Goal: Information Seeking & Learning: Learn about a topic

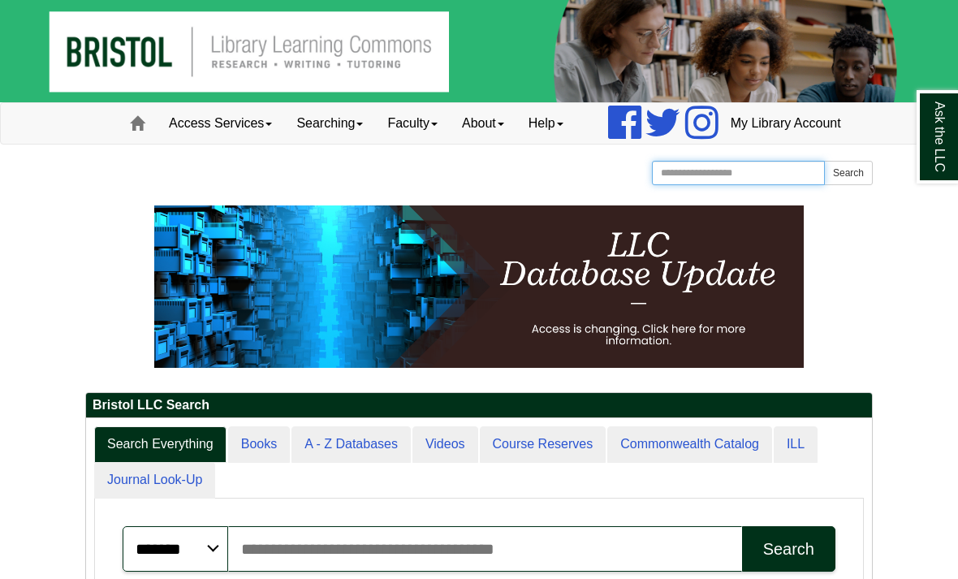
click at [699, 185] on input "Search the Website" at bounding box center [738, 173] width 173 height 24
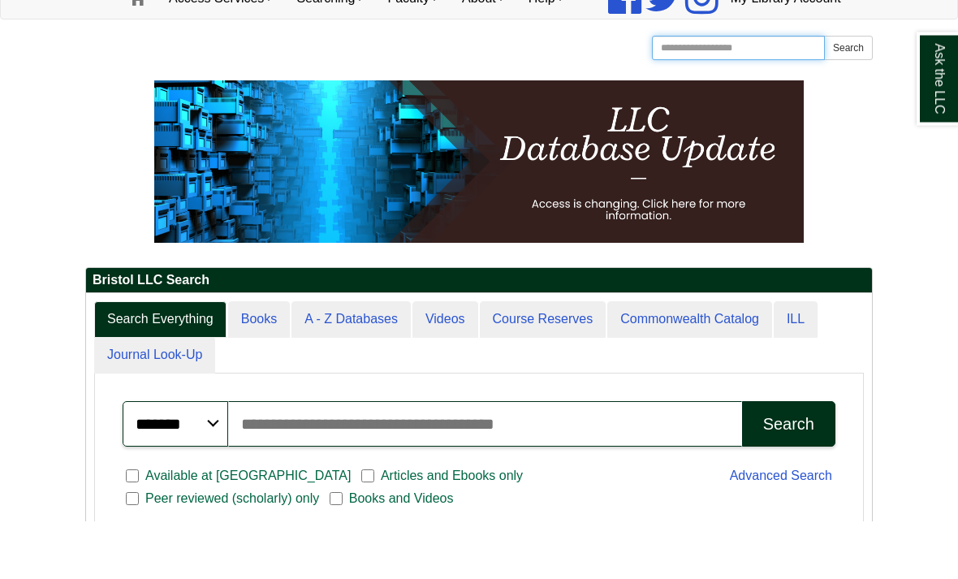
scroll to position [144, 0]
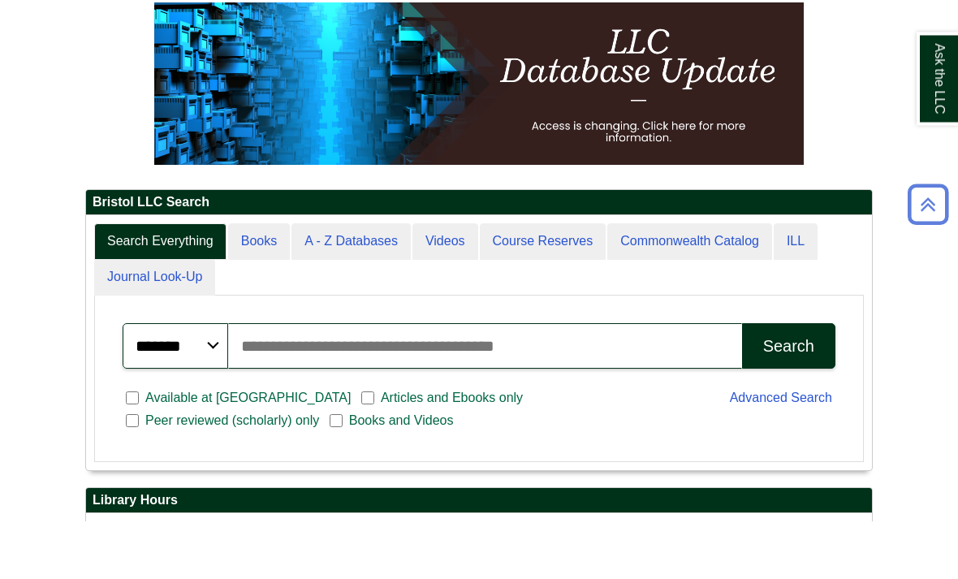
click at [479, 391] on input "Search articles, books, journals & more" at bounding box center [485, 403] width 514 height 45
type input "*"
type input "**********"
click at [788, 386] on button "Search" at bounding box center [788, 403] width 93 height 45
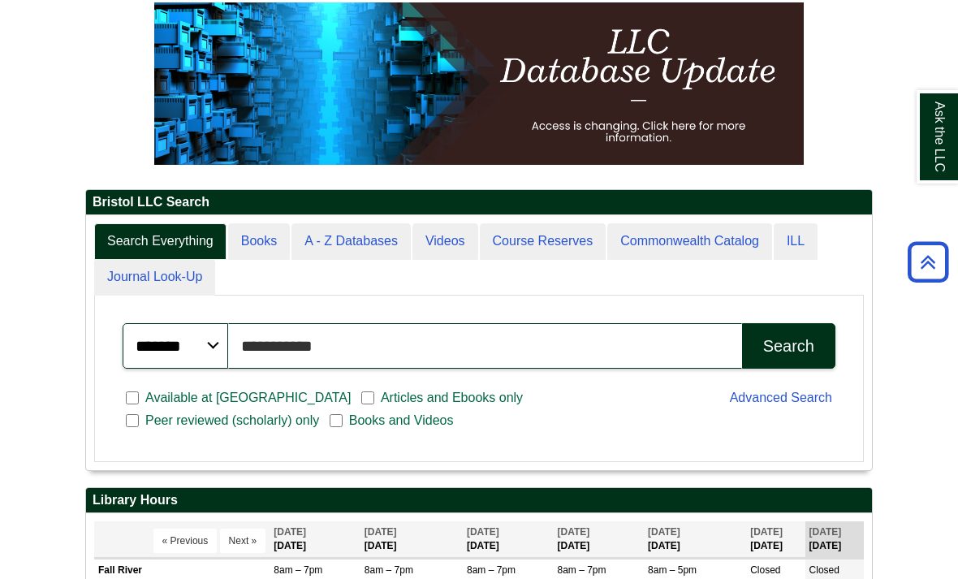
scroll to position [229, 0]
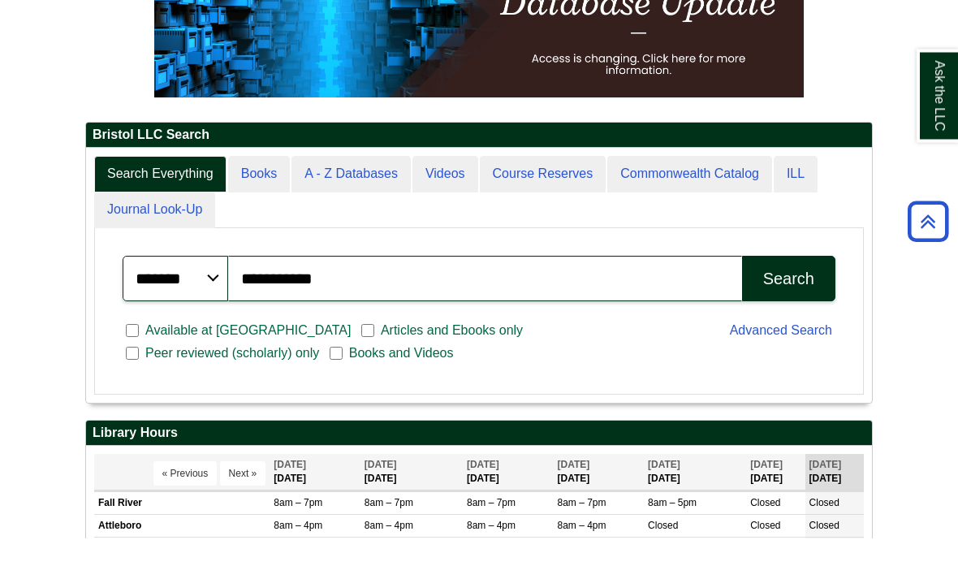
click at [325, 385] on span "Peer reviewed (scholarly) only" at bounding box center [232, 394] width 187 height 19
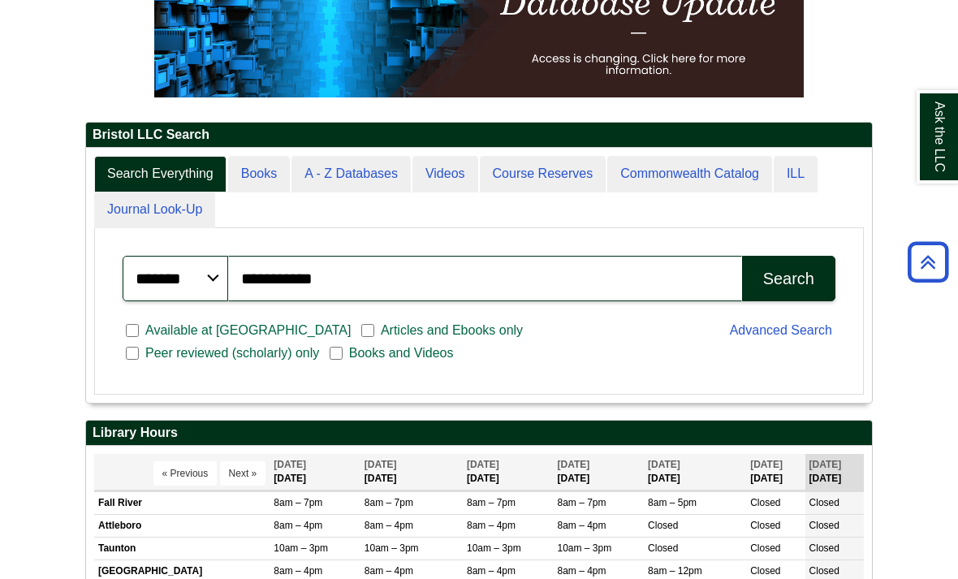
click at [794, 288] on div "Search" at bounding box center [788, 278] width 51 height 19
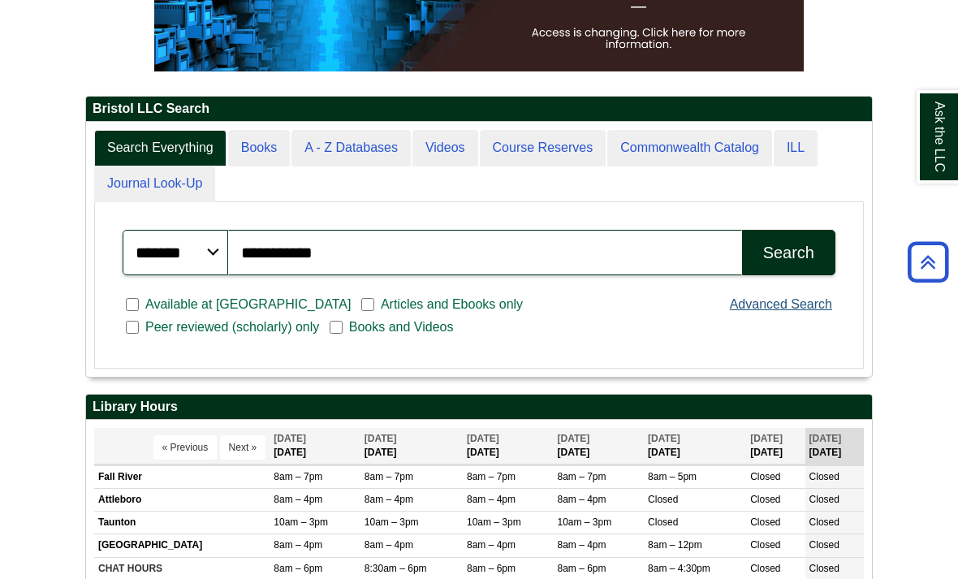
click at [736, 311] on link "Advanced Search" at bounding box center [781, 304] width 102 height 14
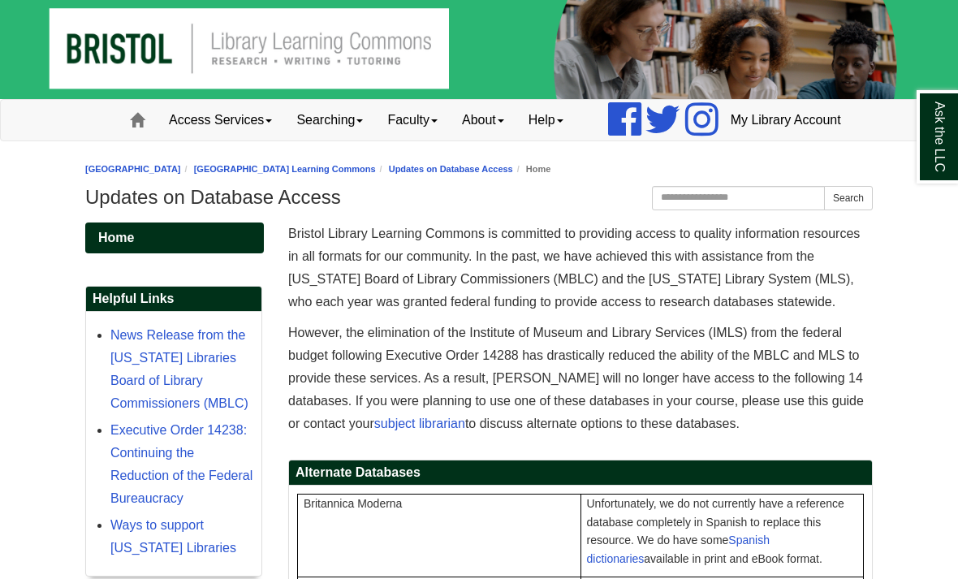
scroll to position [4, 0]
